Goal: Task Accomplishment & Management: Use online tool/utility

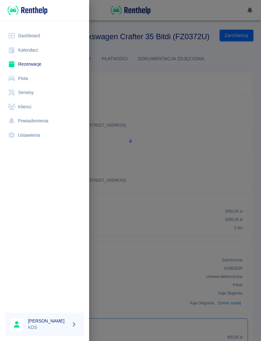
click at [39, 51] on link "Kalendarz" at bounding box center [44, 50] width 79 height 14
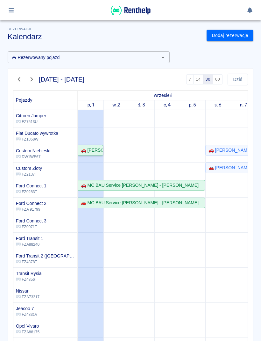
click at [93, 154] on link "🚗 [PERSON_NAME]" at bounding box center [90, 150] width 25 height 11
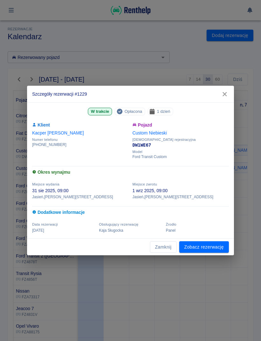
click at [222, 252] on link "Zobacz rezerwację" at bounding box center [204, 247] width 50 height 12
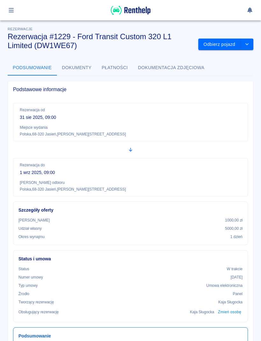
click at [217, 42] on button "Odbierz pojazd" at bounding box center [219, 45] width 42 height 12
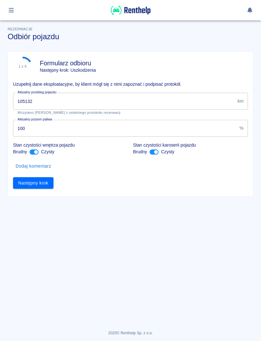
click at [170, 100] on input "105132" at bounding box center [124, 101] width 222 height 17
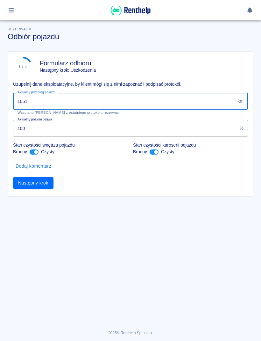
click at [162, 103] on input "1051" at bounding box center [124, 101] width 222 height 17
type input "105577"
click at [48, 183] on button "Następny krok" at bounding box center [33, 183] width 40 height 12
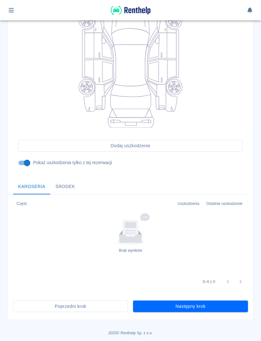
scroll to position [101, 0]
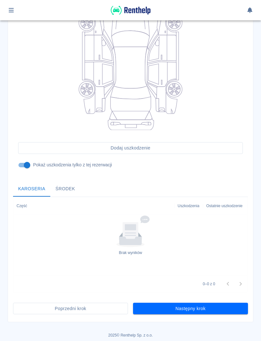
click at [228, 305] on button "Następny krok" at bounding box center [190, 309] width 115 height 12
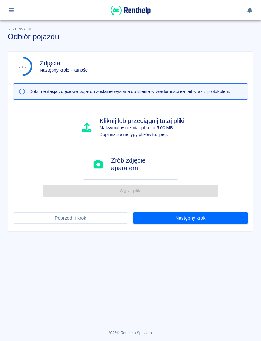
click at [235, 210] on div "Następny krok" at bounding box center [188, 215] width 120 height 17
click at [230, 217] on button "Następny krok" at bounding box center [190, 218] width 115 height 12
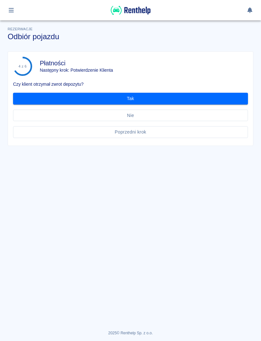
click at [231, 95] on button "Tak" at bounding box center [130, 99] width 235 height 12
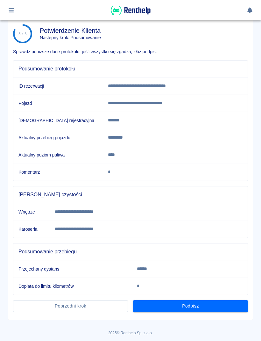
scroll to position [32, 0]
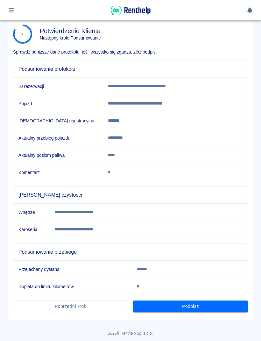
click at [227, 308] on button "Podpisz" at bounding box center [190, 306] width 115 height 12
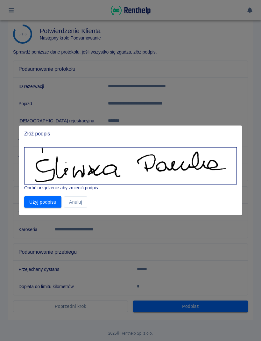
click at [49, 200] on button "Użyj podpisu" at bounding box center [42, 202] width 37 height 12
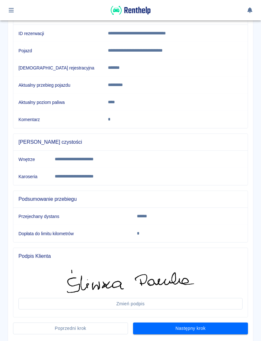
scroll to position [85, 0]
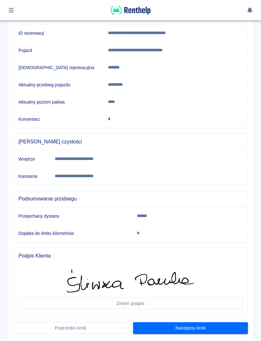
click at [226, 328] on button "Następny krok" at bounding box center [190, 328] width 115 height 12
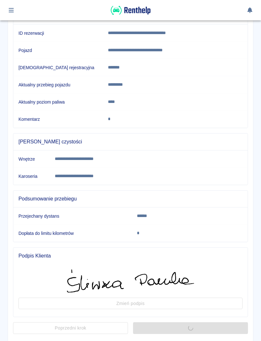
scroll to position [0, 0]
